Goal: Find specific page/section

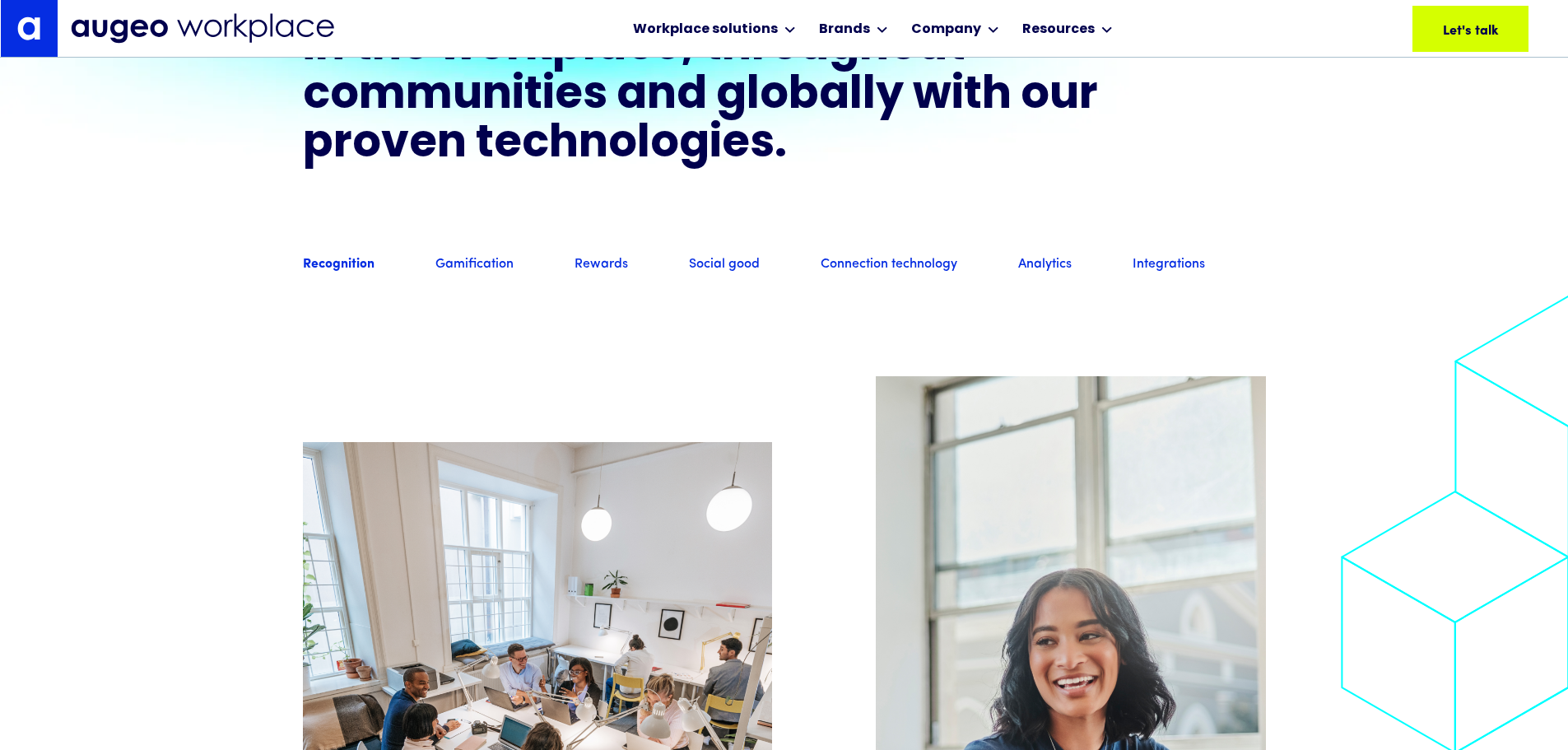
scroll to position [1578, 0]
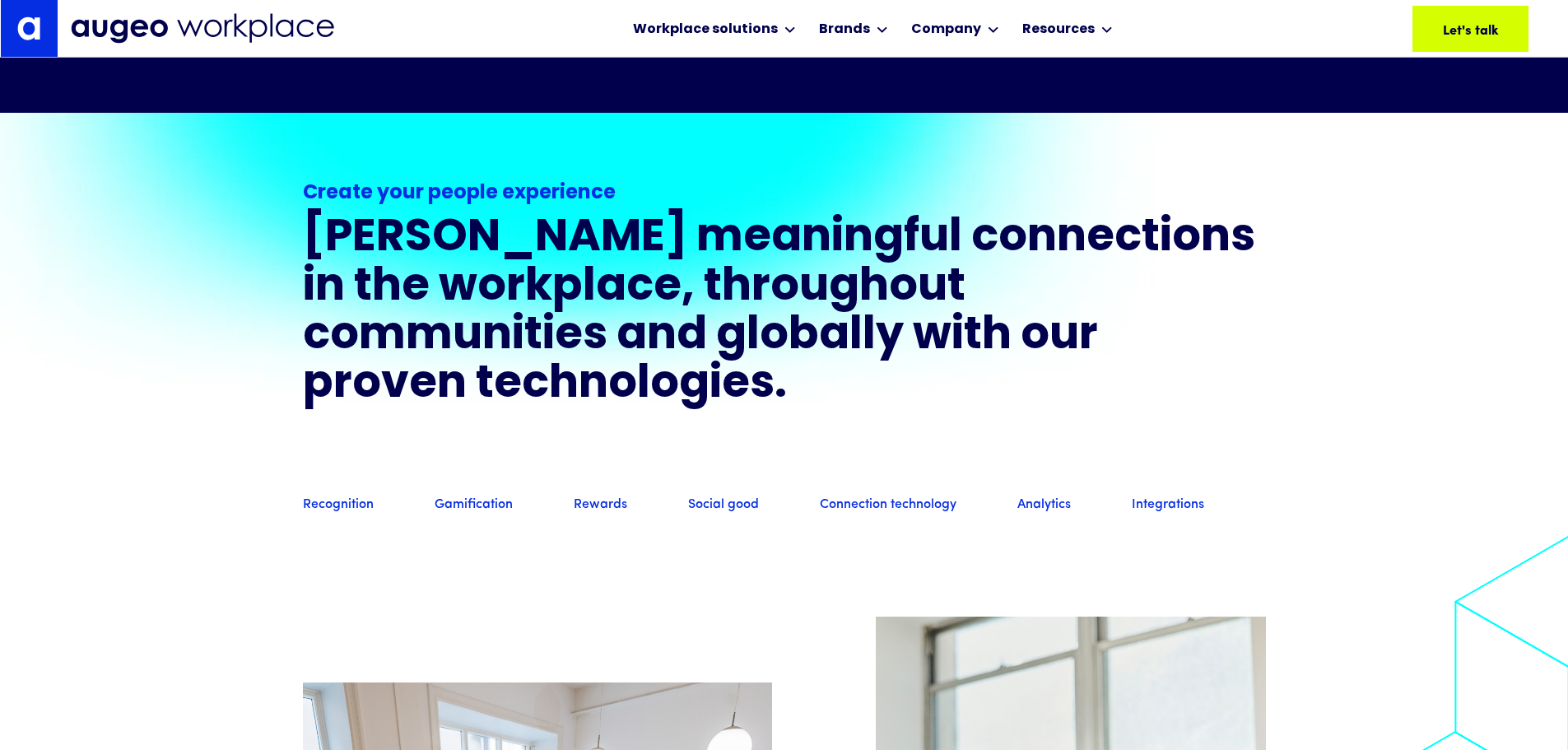
click at [928, 491] on div "Recognition Gamification Rewards Social good Connection technology Analytics In…" at bounding box center [785, 505] width 963 height 58
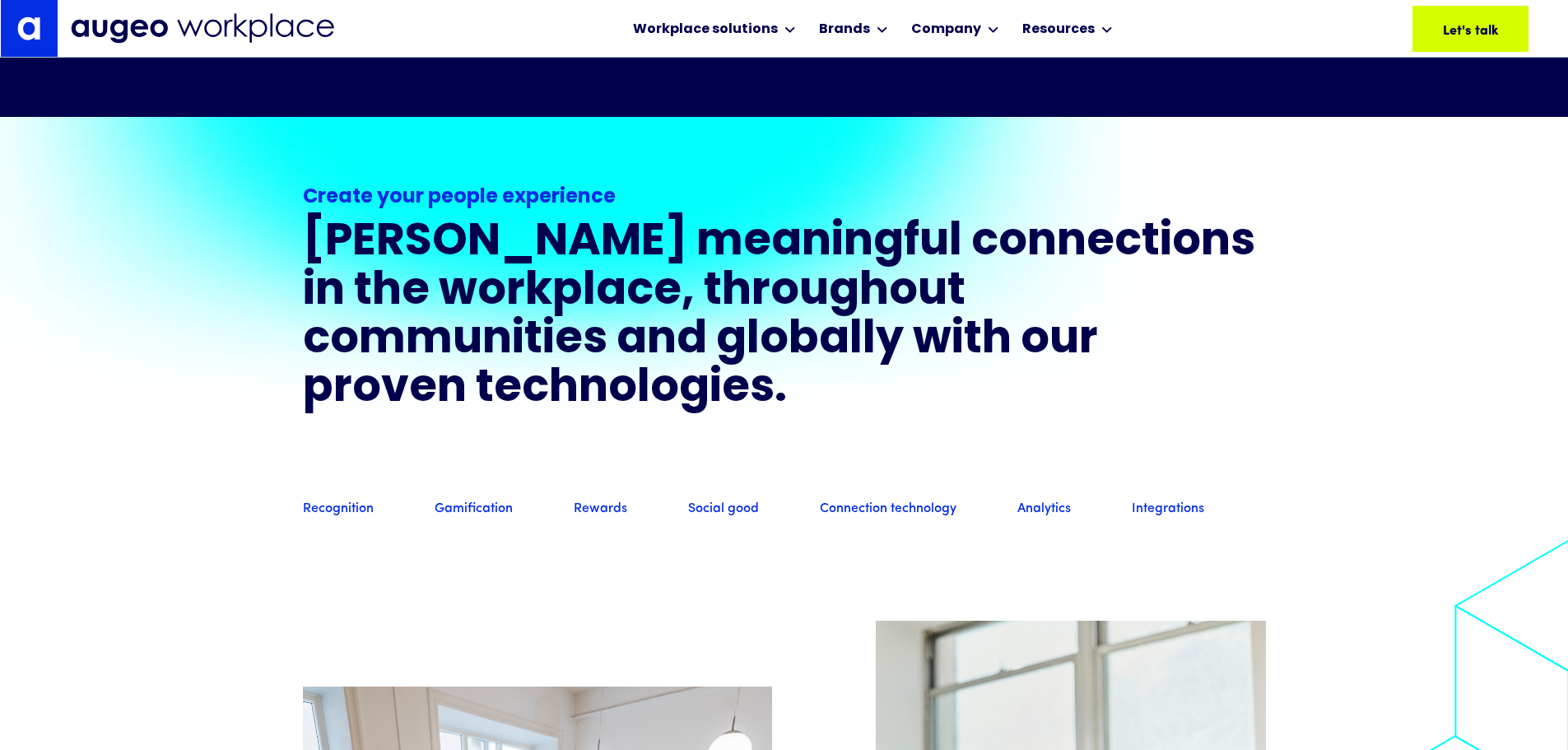
click at [926, 505] on link "Connection technology" at bounding box center [888, 509] width 137 height 18
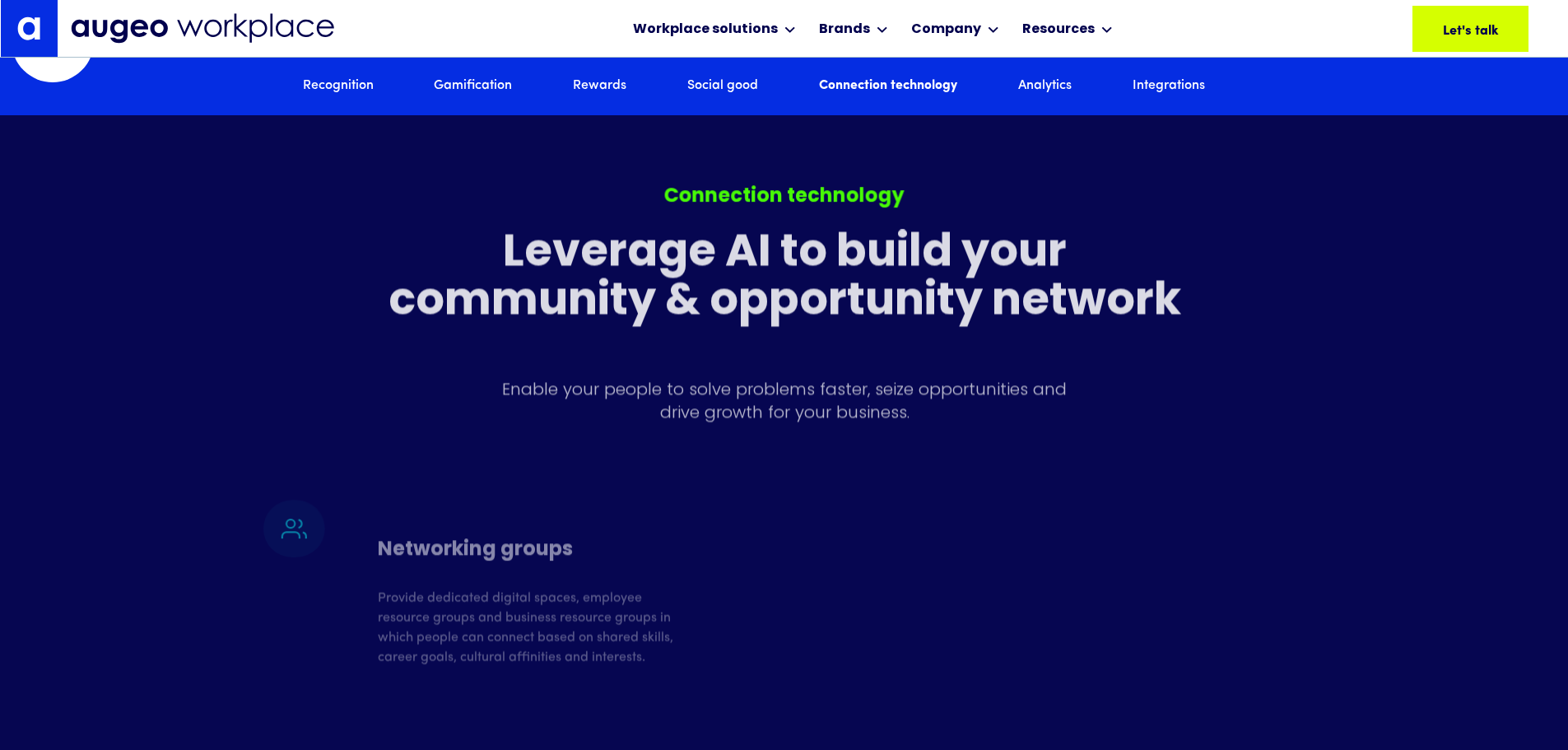
scroll to position [6778, 0]
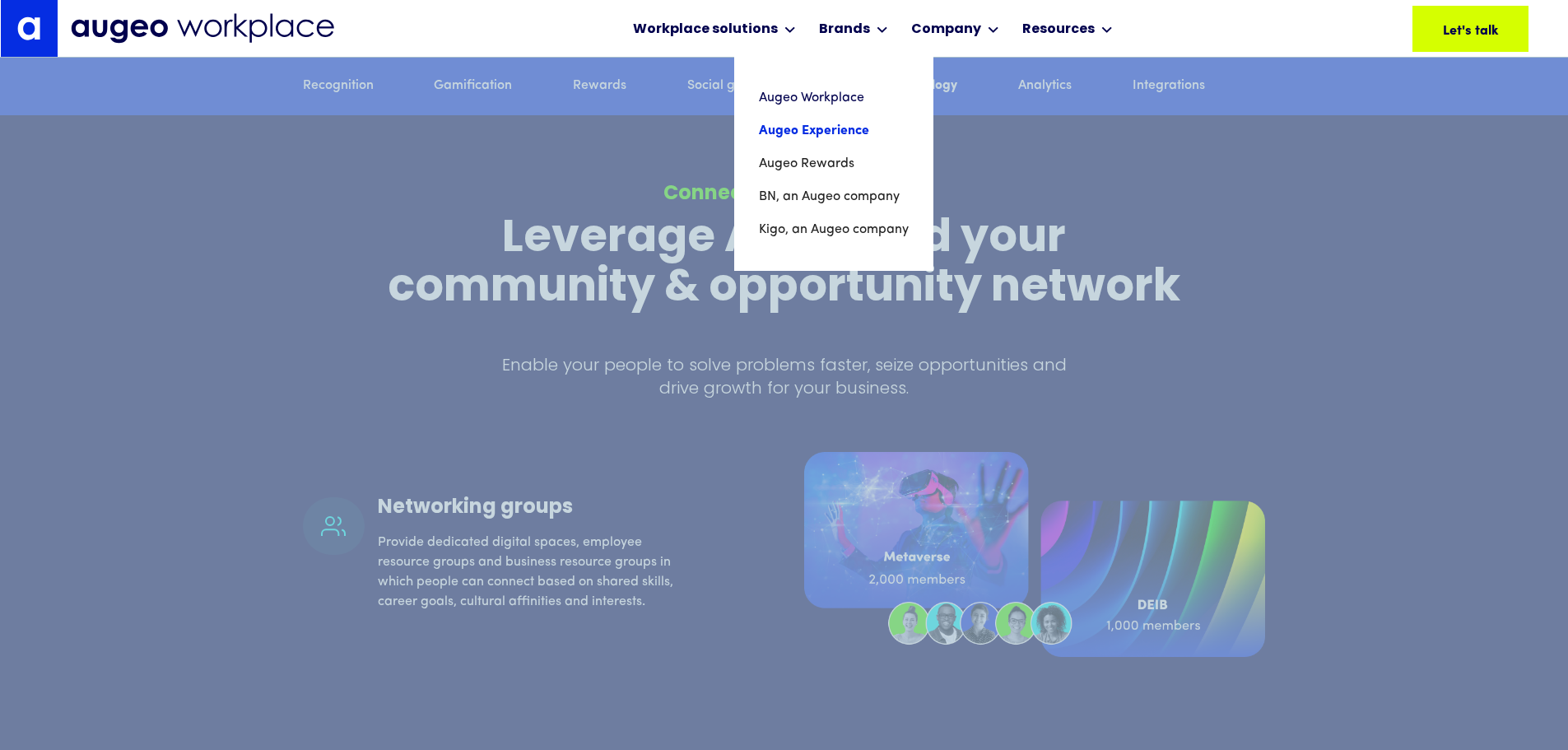
click at [857, 132] on link "Augeo Experience" at bounding box center [834, 131] width 150 height 33
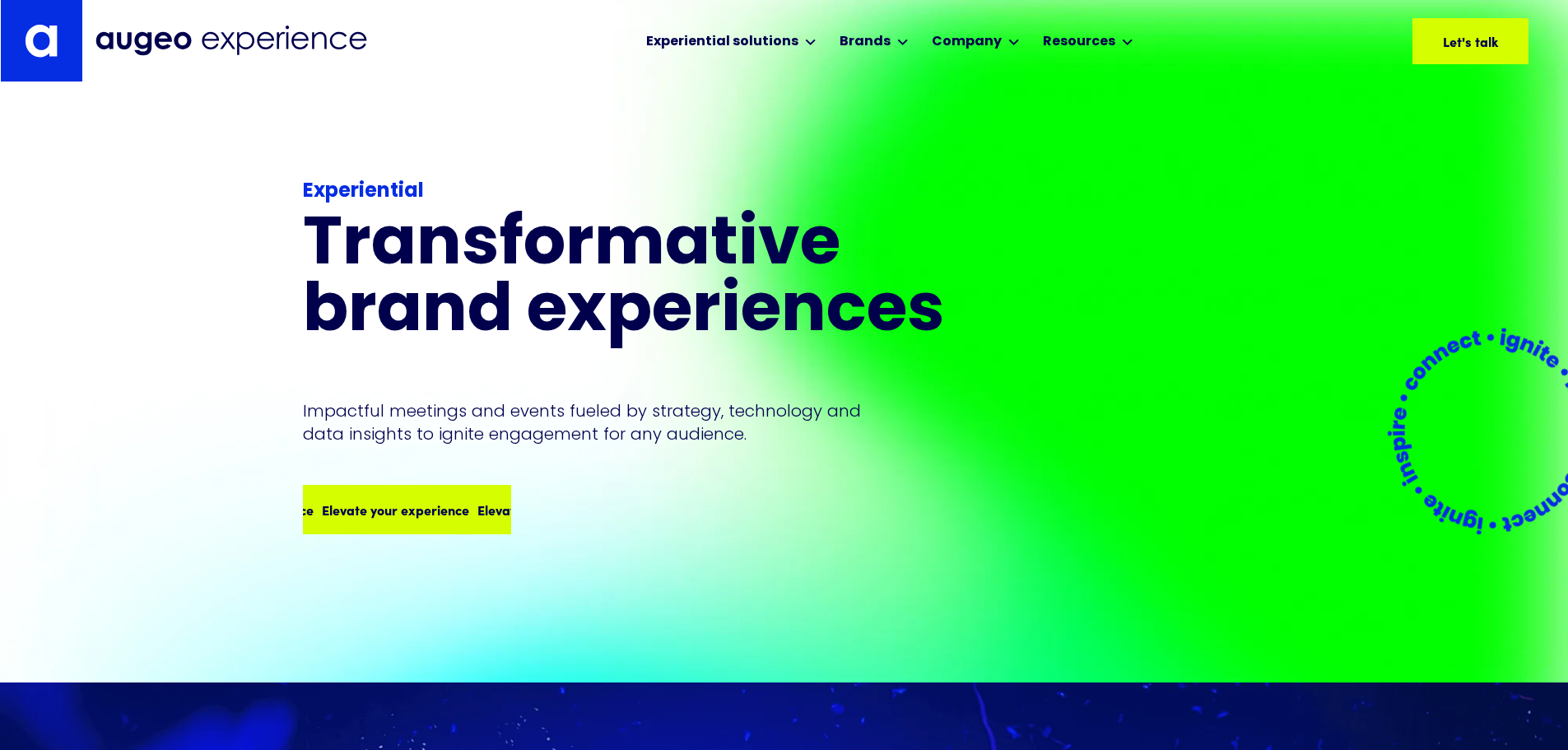
click at [435, 498] on div "Elevate your experience Elevate your experience Elevate your experience Elevate…" at bounding box center [408, 510] width 205 height 47
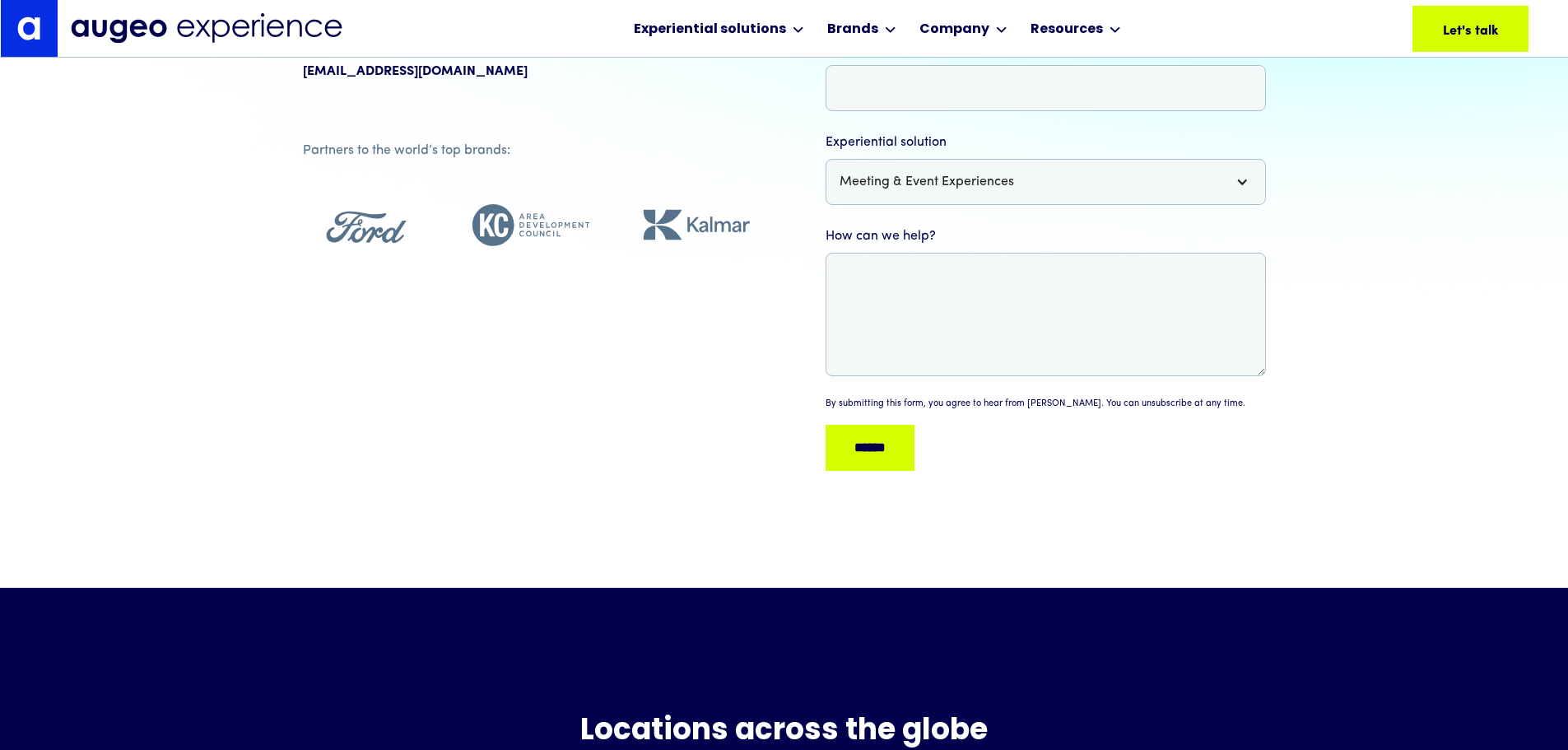
scroll to position [410, 0]
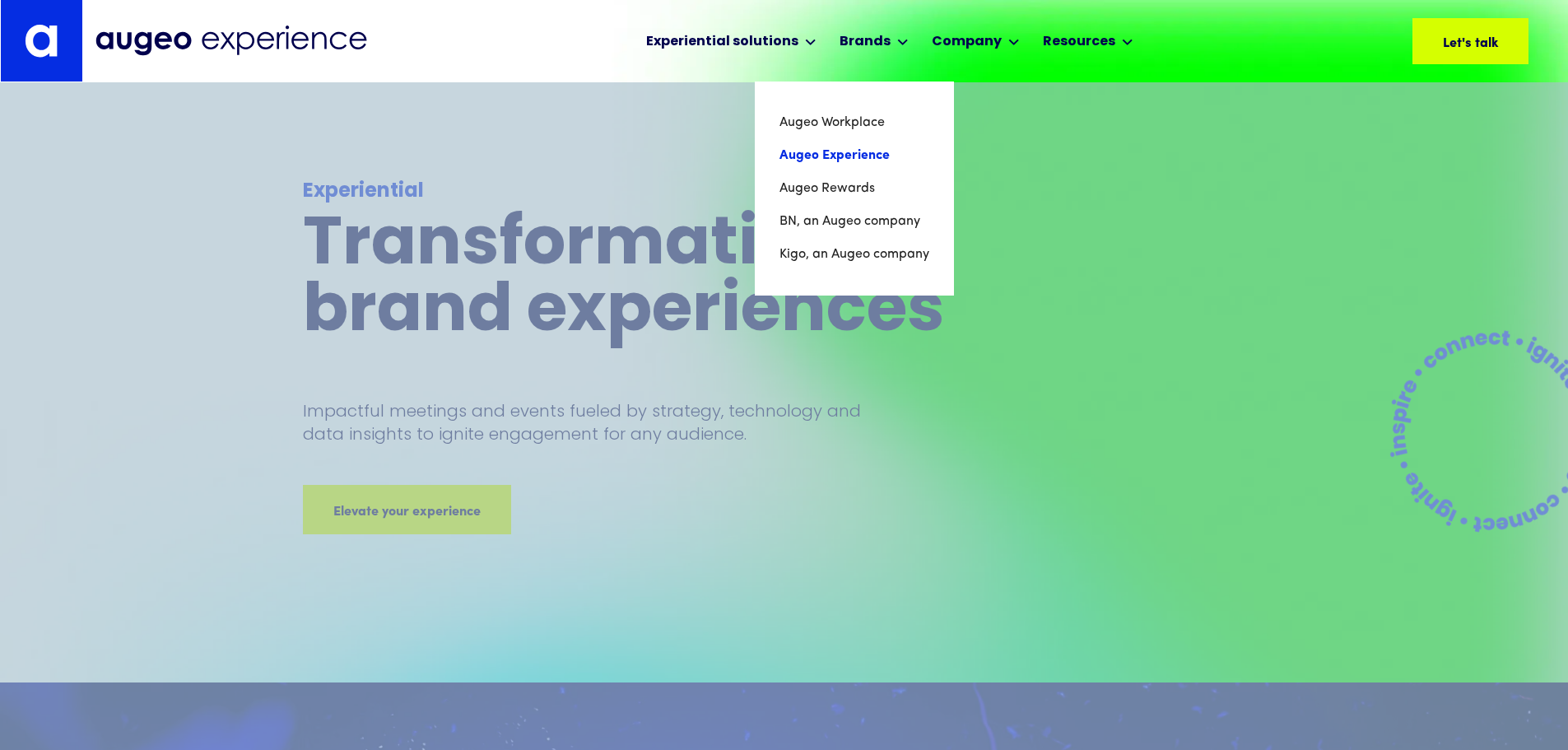
click at [861, 158] on link "Augeo Experience" at bounding box center [855, 155] width 150 height 33
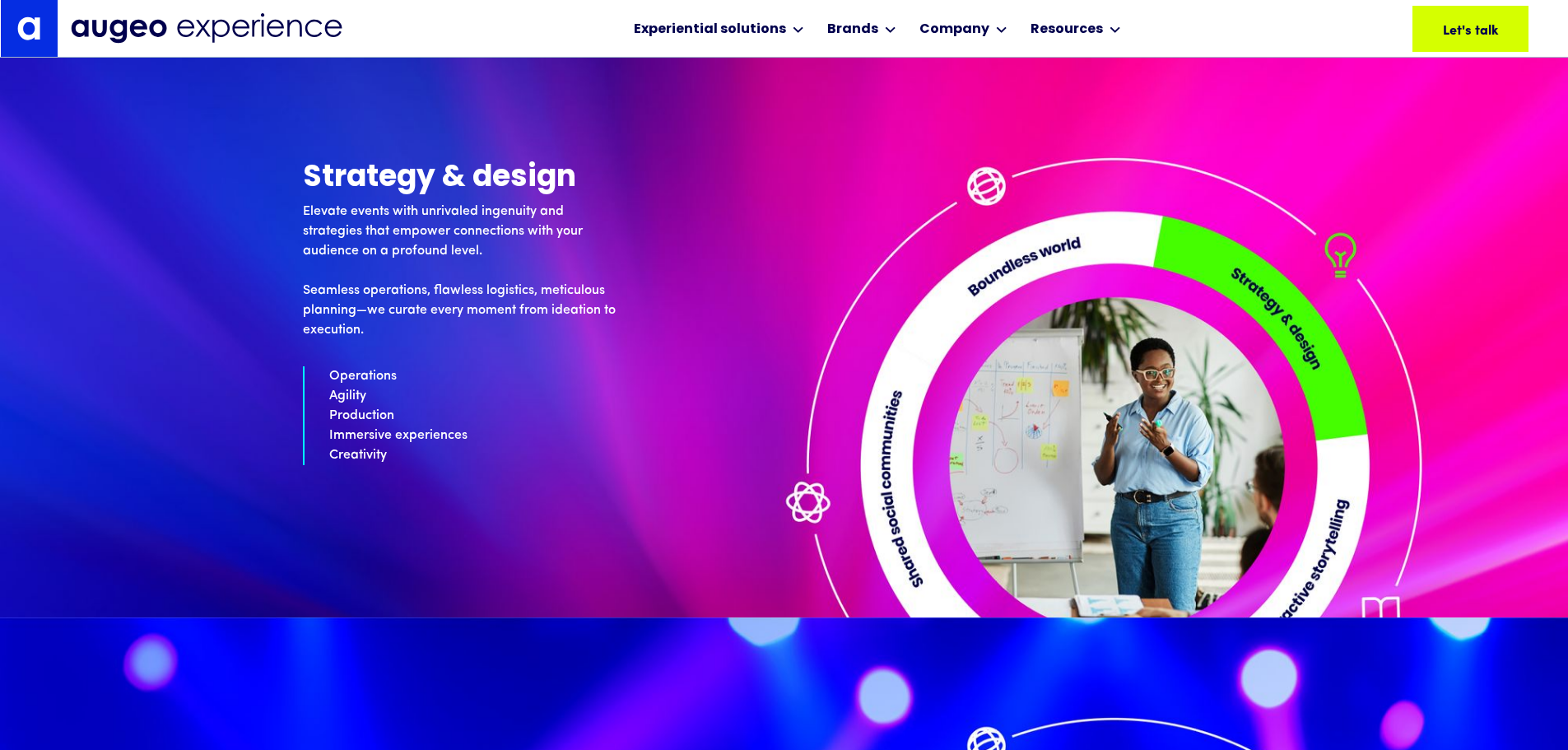
scroll to position [4566, 0]
